Goal: Navigation & Orientation: Find specific page/section

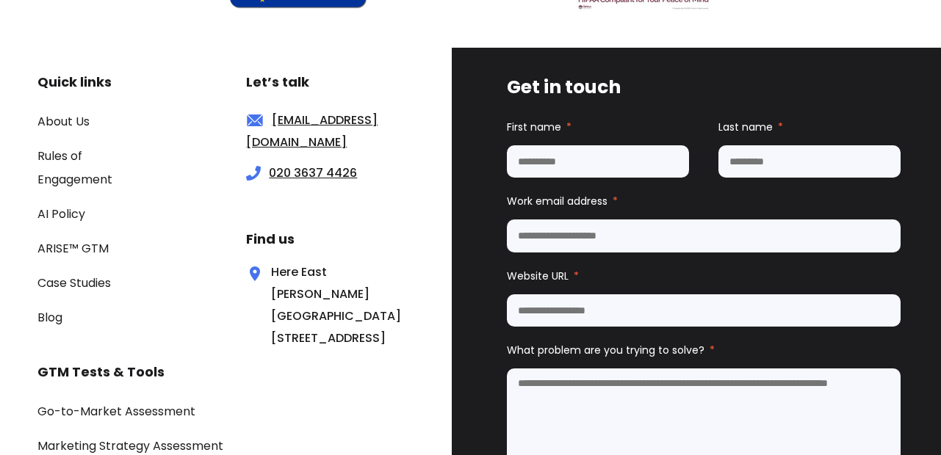
scroll to position [5288, 0]
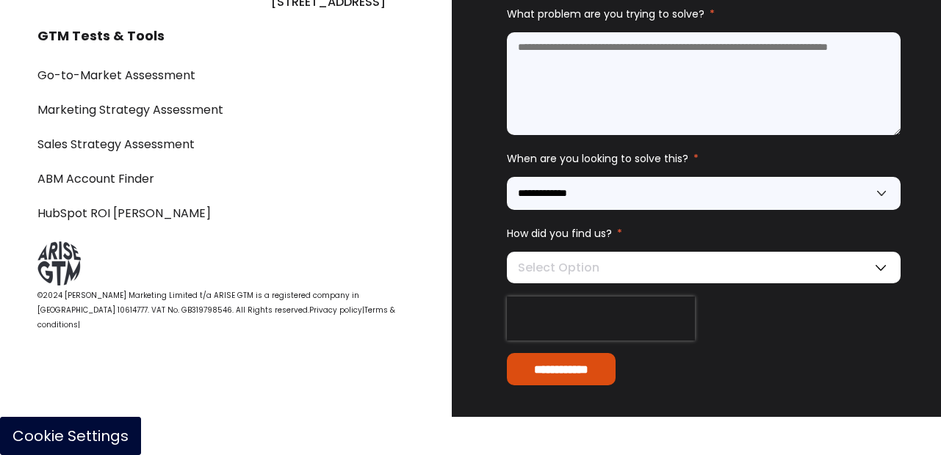
click at [325, 225] on div "Go-to-Market Assessment Marketing Strategy Assessment Sales Strategy Assessment…" at bounding box center [226, 144] width 378 height 162
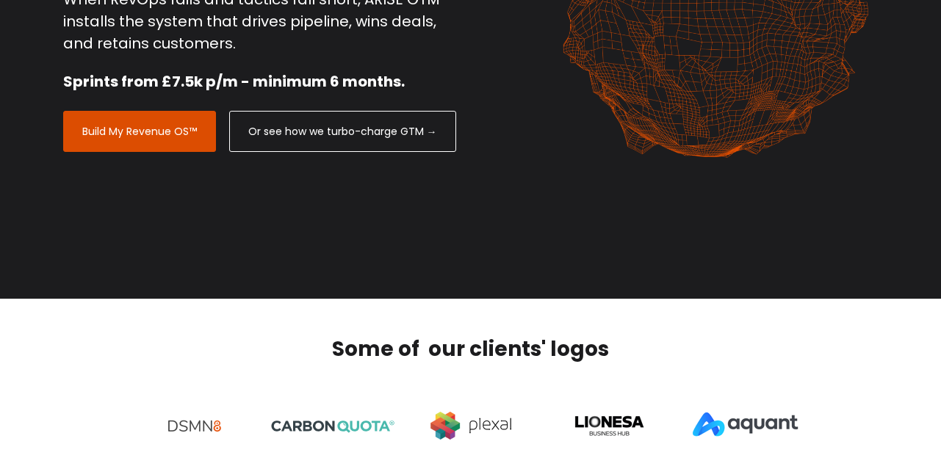
scroll to position [0, 0]
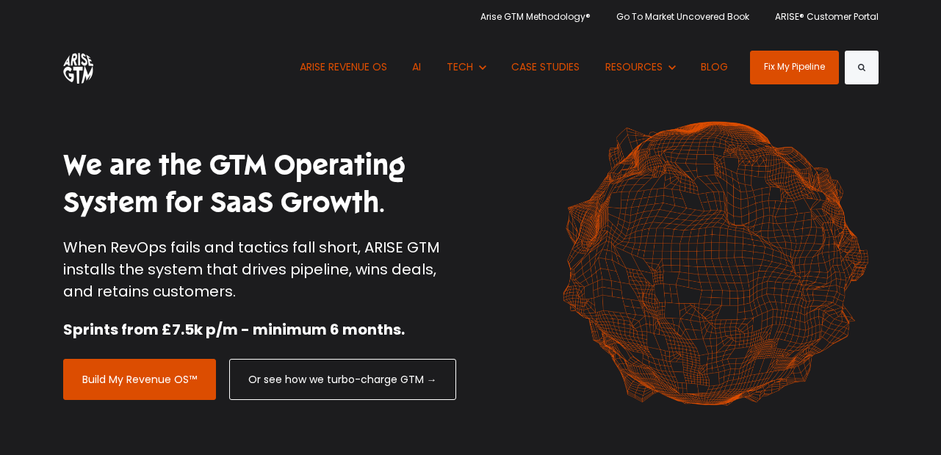
click at [330, 27] on div "Arise GTM Methodology® Go To Market Uncovered Book ARISE® Customer Portal" at bounding box center [470, 16] width 815 height 33
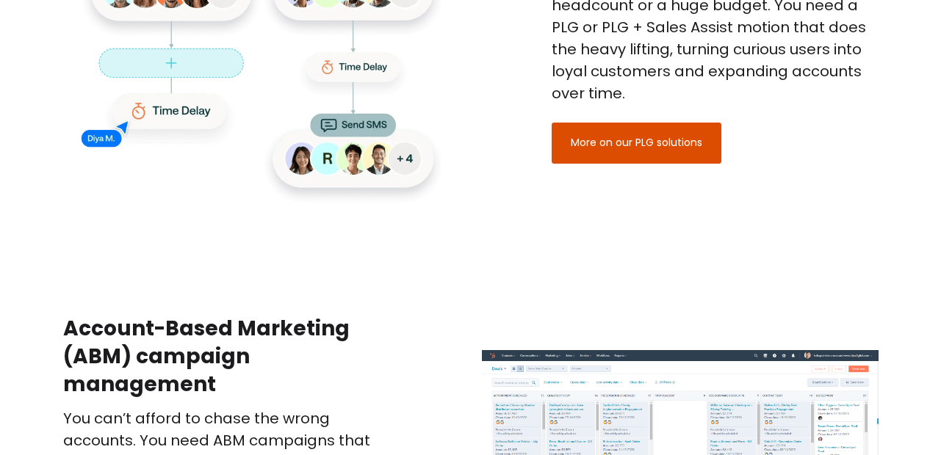
scroll to position [2033, 0]
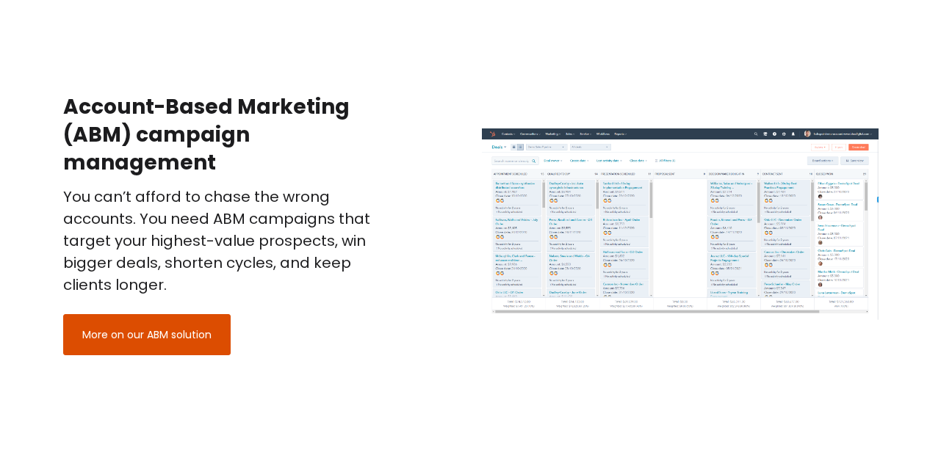
click at [389, 305] on div "More on our ABM solution" at bounding box center [226, 325] width 327 height 59
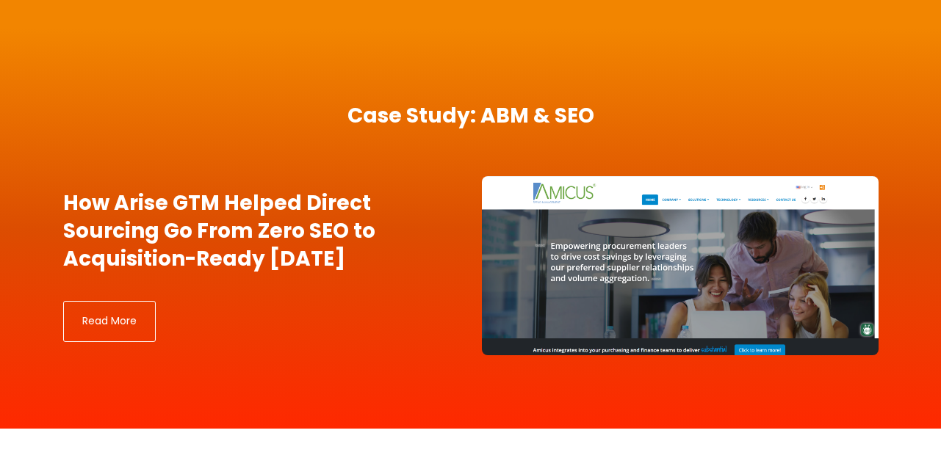
scroll to position [4841, 0]
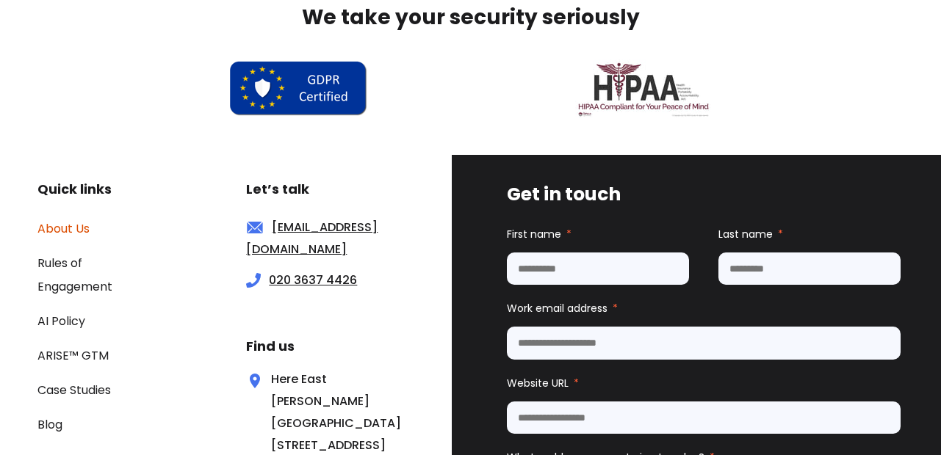
click at [64, 226] on link "About Us" at bounding box center [63, 228] width 52 height 17
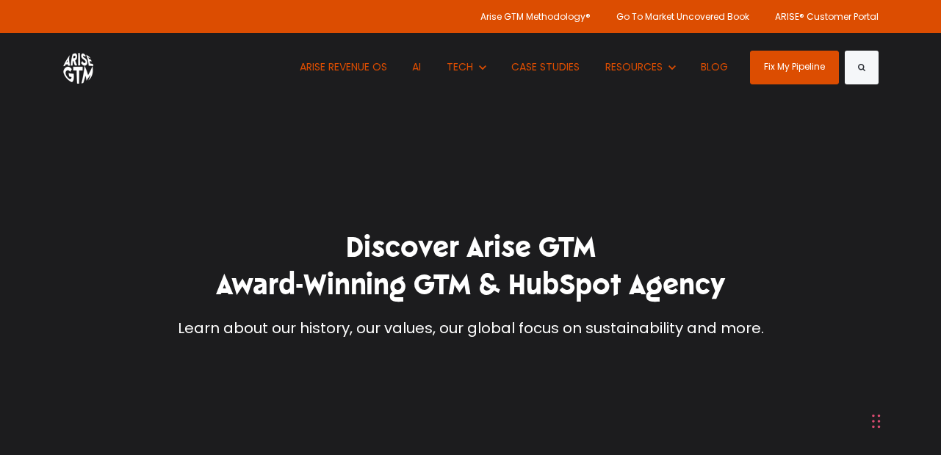
click at [273, 419] on div "Discover Arise GTM Award-Winning GTM & HubSpot Agency Learn about our history, …" at bounding box center [471, 284] width 676 height 568
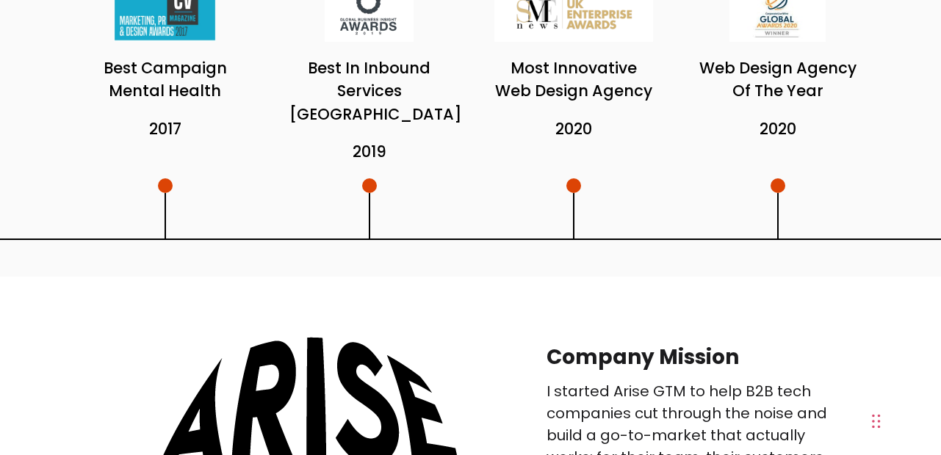
scroll to position [1175, 0]
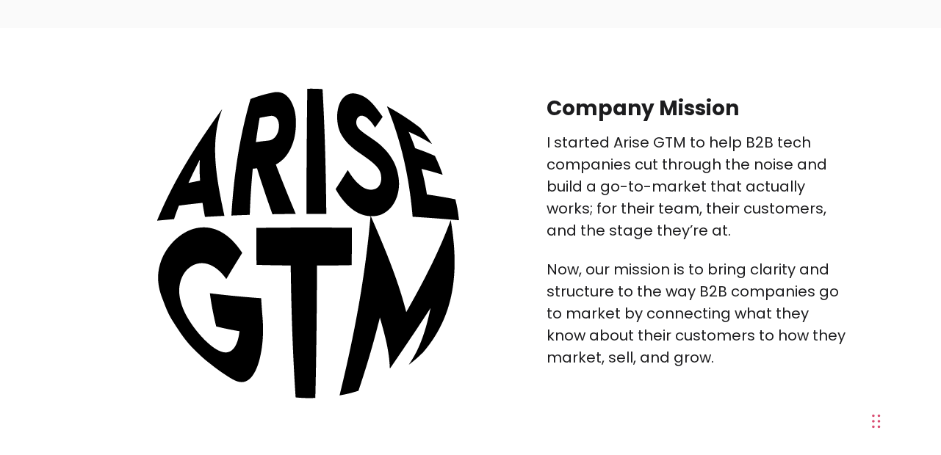
click at [427, 400] on div "Company Mission I started Arise GTM to help B2B tech companies cut through the …" at bounding box center [470, 232] width 941 height 408
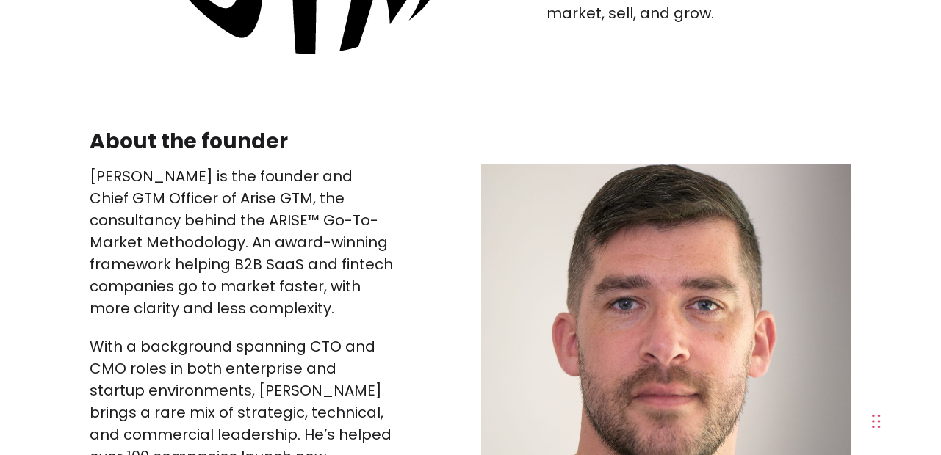
scroll to position [1538, 0]
